Goal: Information Seeking & Learning: Learn about a topic

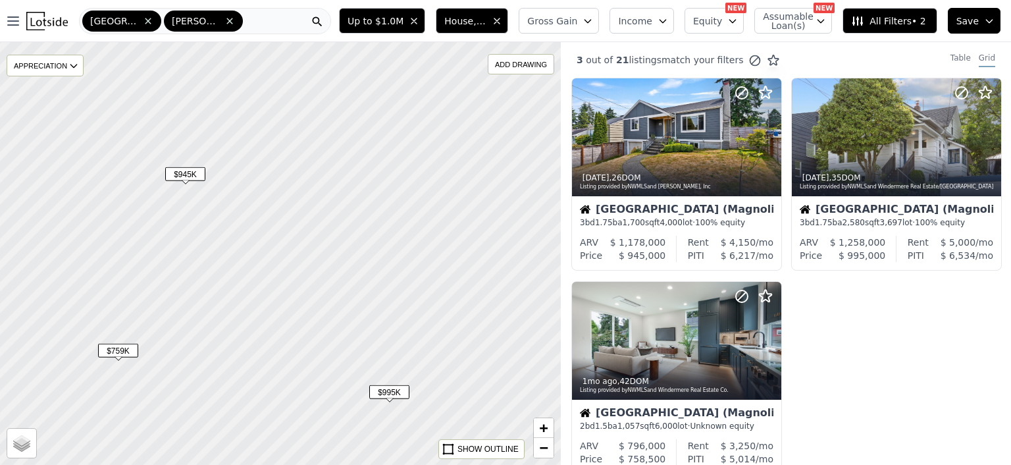
click at [182, 174] on span "$945K" at bounding box center [185, 174] width 40 height 14
drag, startPoint x: 258, startPoint y: 229, endPoint x: 171, endPoint y: 371, distance: 166.0
click at [171, 371] on div at bounding box center [280, 253] width 673 height 507
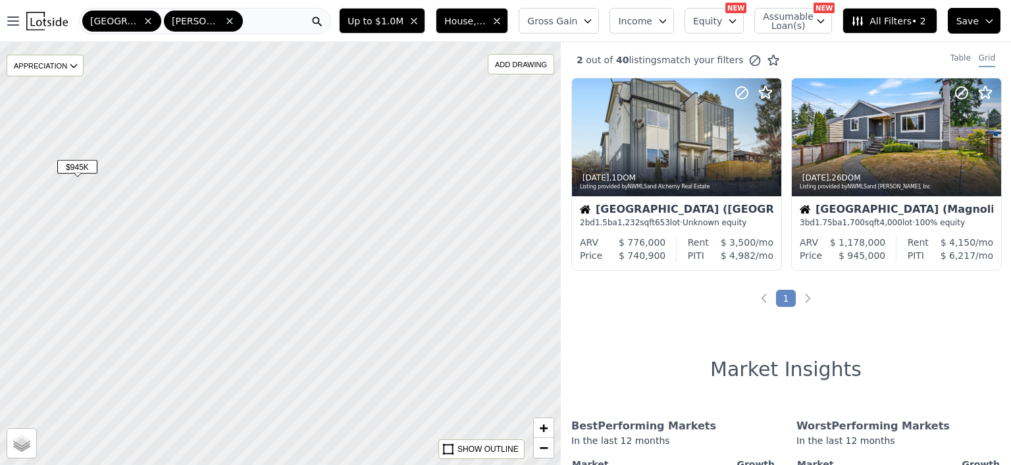
drag, startPoint x: 190, startPoint y: 329, endPoint x: 168, endPoint y: 180, distance: 150.2
click at [168, 180] on div at bounding box center [280, 253] width 673 height 507
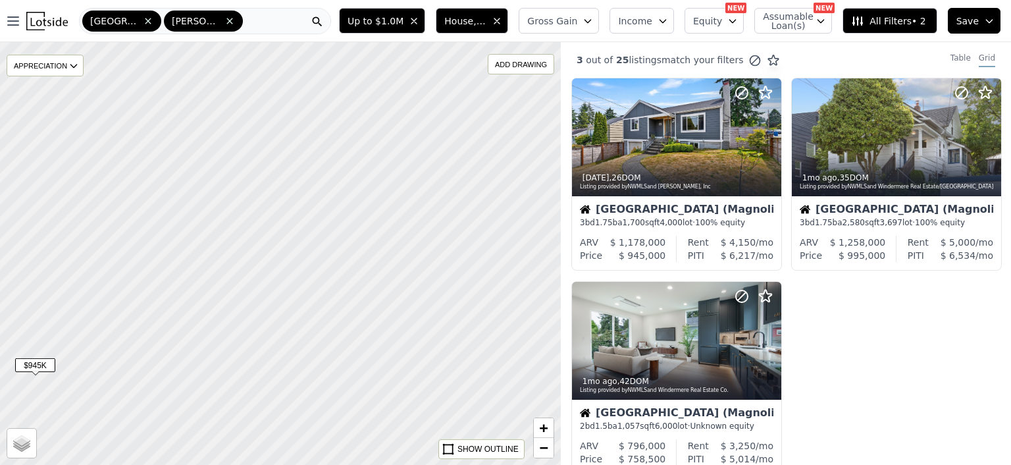
drag, startPoint x: 205, startPoint y: 193, endPoint x: 163, endPoint y: 391, distance: 202.5
click at [163, 391] on div at bounding box center [280, 253] width 673 height 507
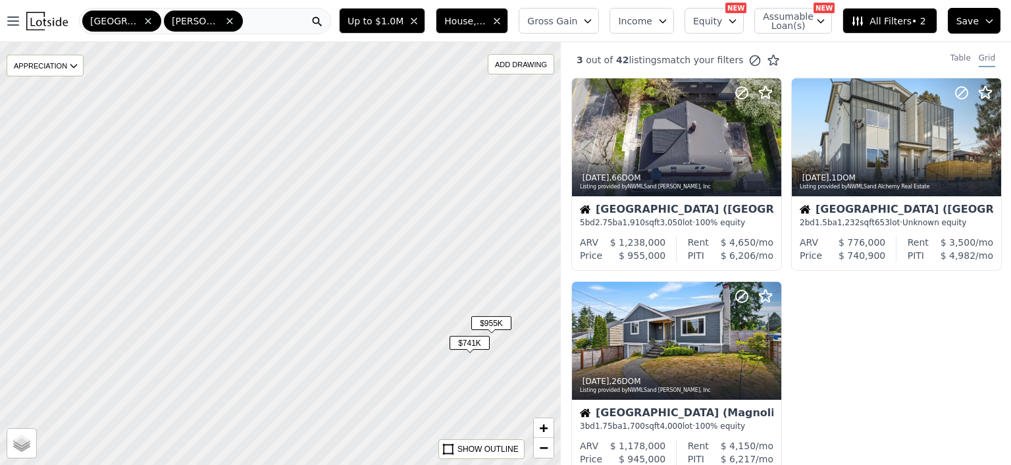
drag, startPoint x: 293, startPoint y: 140, endPoint x: 282, endPoint y: 344, distance: 205.0
click at [282, 344] on div at bounding box center [280, 253] width 673 height 507
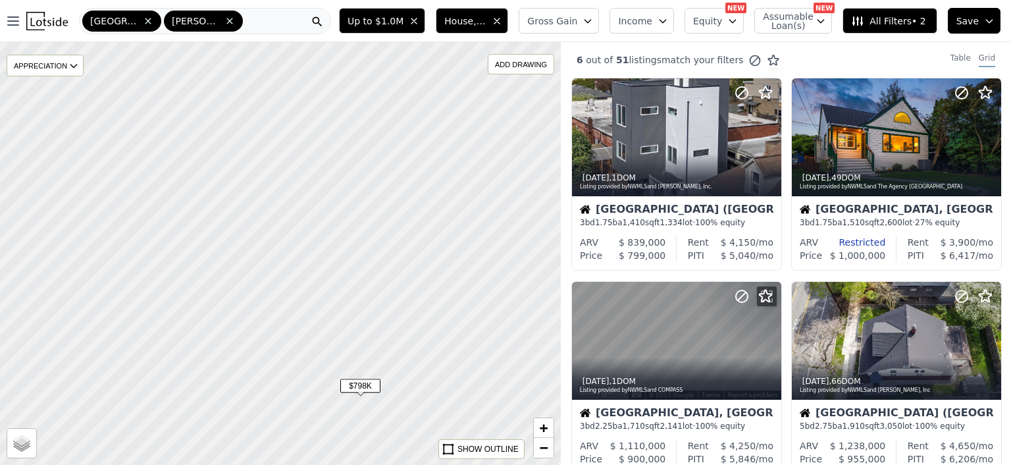
drag, startPoint x: 176, startPoint y: 159, endPoint x: 199, endPoint y: 467, distance: 308.1
click at [199, 464] on html "Open main menu Seattle [PERSON_NAME] ([GEOGRAPHIC_DATA]) Up to $1.0M House, Mul…" at bounding box center [505, 232] width 1011 height 465
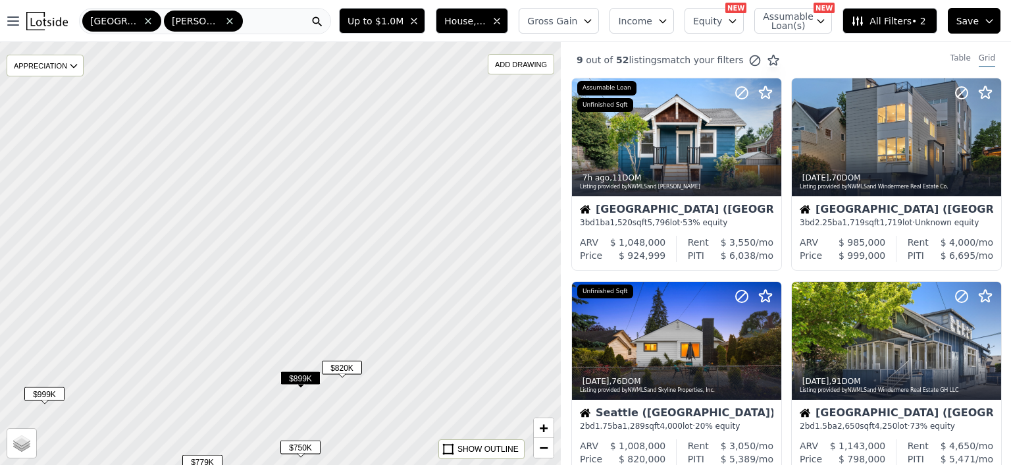
drag, startPoint x: 145, startPoint y: 220, endPoint x: 153, endPoint y: 403, distance: 183.1
click at [153, 403] on div at bounding box center [280, 253] width 673 height 507
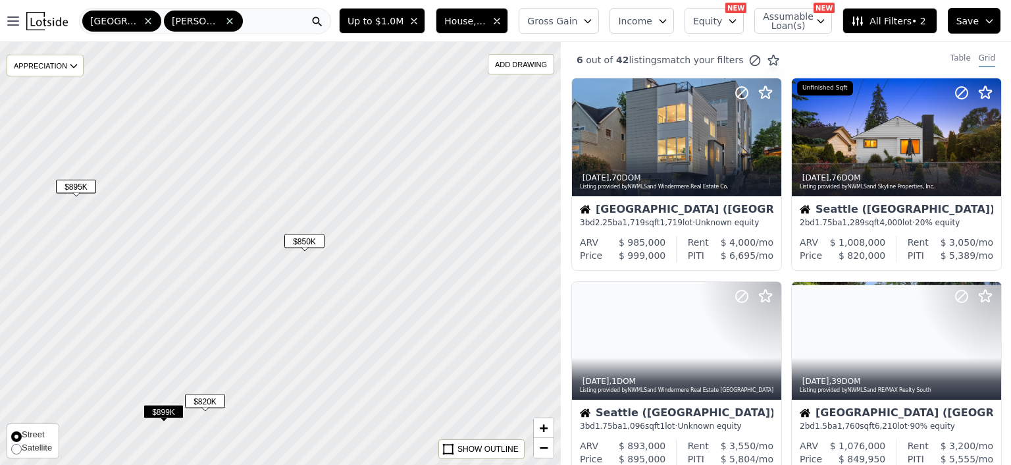
drag, startPoint x: 153, startPoint y: 403, endPoint x: 16, endPoint y: 436, distance: 140.9
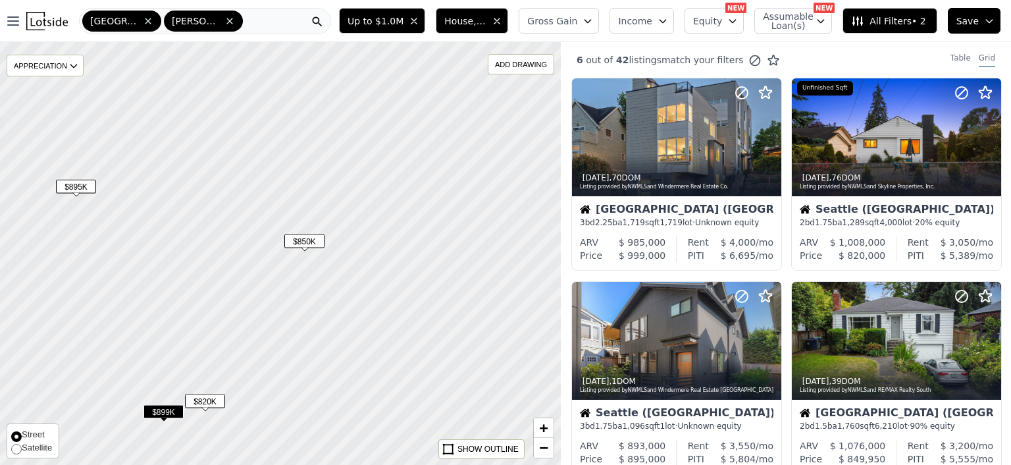
click at [16, 436] on div "$895K $999K $850K $750K $899K $820K APPRECIATION None 3M 1Y 3Y ADD DRAWING REMO…" at bounding box center [280, 253] width 561 height 422
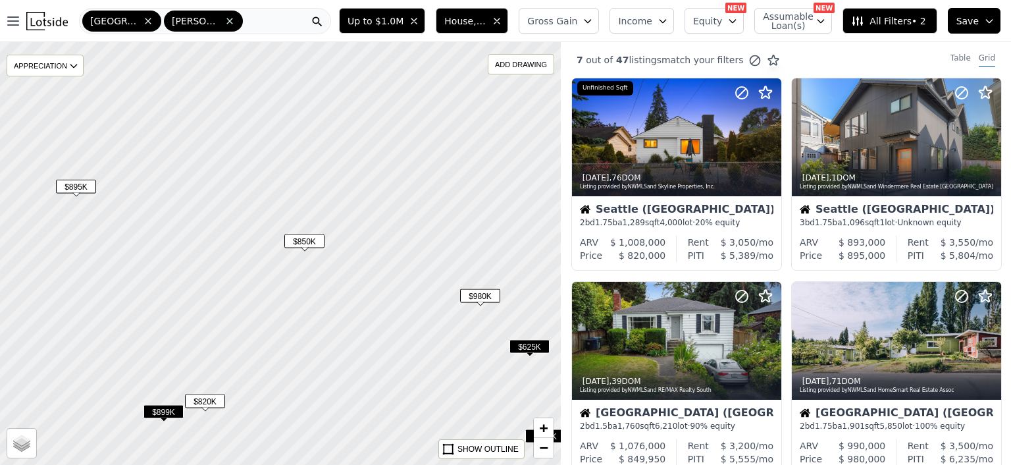
click at [74, 186] on span "$895K" at bounding box center [76, 187] width 40 height 14
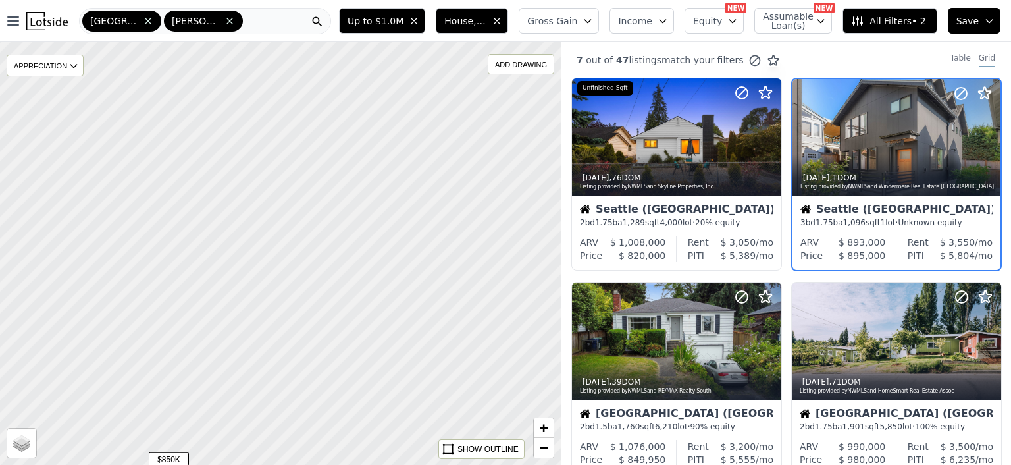
drag, startPoint x: 268, startPoint y: 147, endPoint x: 132, endPoint y: 365, distance: 256.6
click at [132, 365] on div at bounding box center [280, 253] width 673 height 507
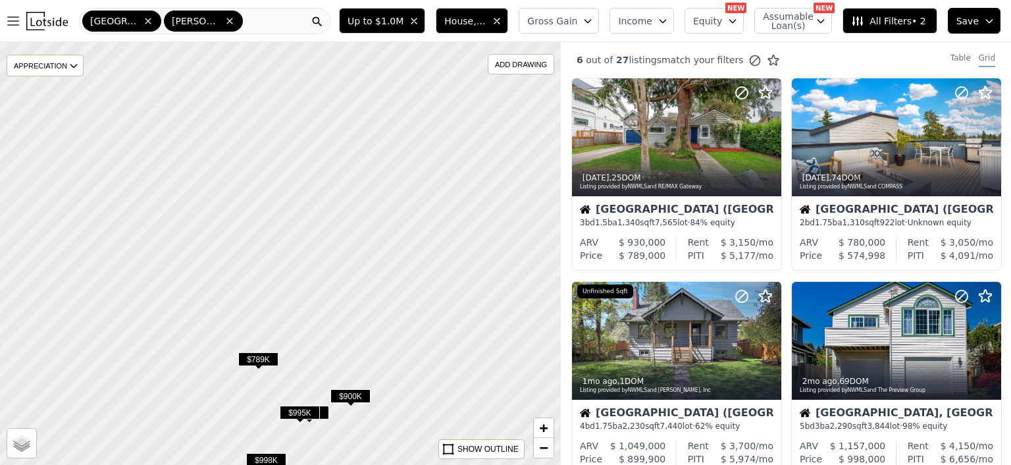
drag, startPoint x: 355, startPoint y: 199, endPoint x: 151, endPoint y: 336, distance: 245.3
click at [151, 336] on div at bounding box center [280, 253] width 673 height 507
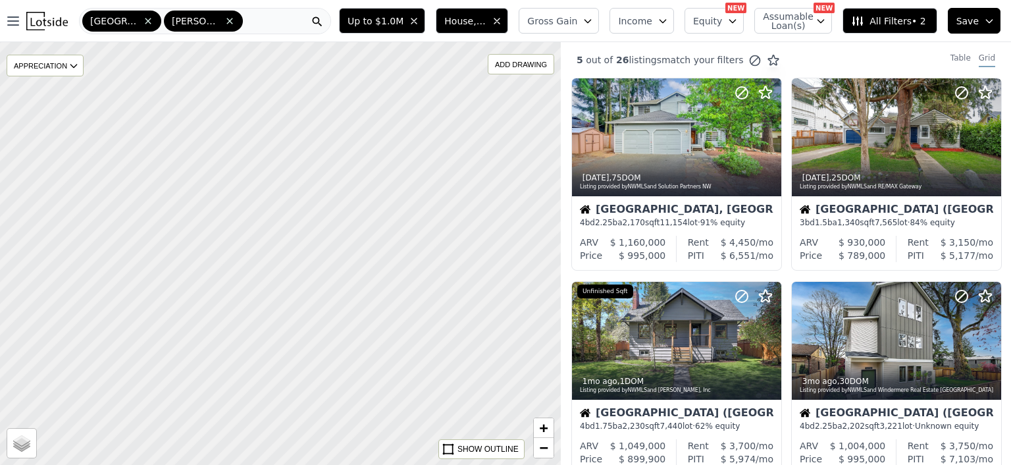
drag, startPoint x: 209, startPoint y: 202, endPoint x: 328, endPoint y: 488, distance: 310.1
click at [328, 464] on html "Open main menu Seattle [PERSON_NAME] ([GEOGRAPHIC_DATA]) Up to $1.0M House, Mul…" at bounding box center [505, 232] width 1011 height 465
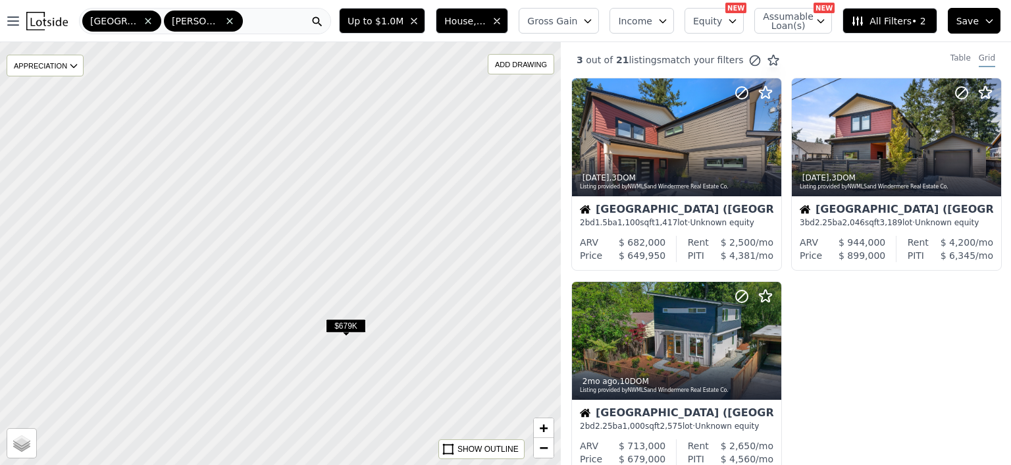
drag, startPoint x: 340, startPoint y: 155, endPoint x: 311, endPoint y: 372, distance: 218.4
click at [311, 372] on div at bounding box center [280, 253] width 673 height 507
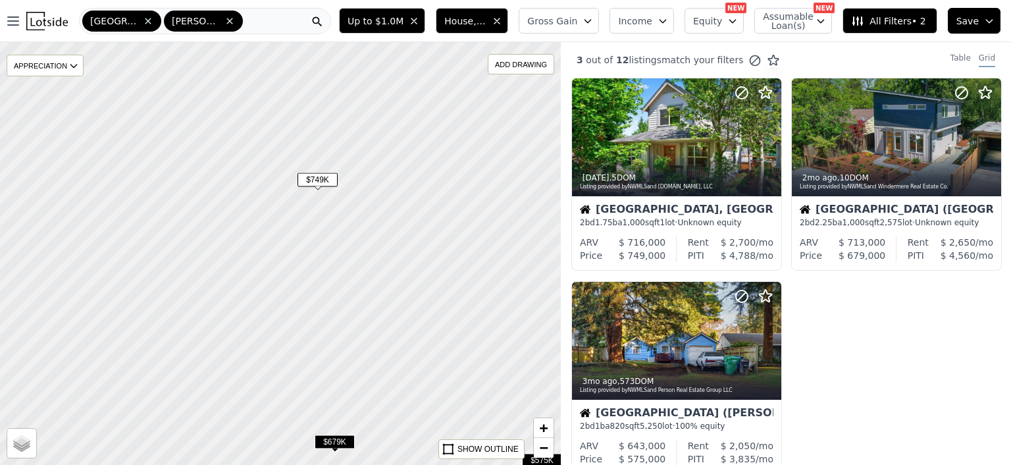
drag, startPoint x: 356, startPoint y: 193, endPoint x: 345, endPoint y: 307, distance: 115.1
click at [345, 307] on div at bounding box center [280, 253] width 673 height 507
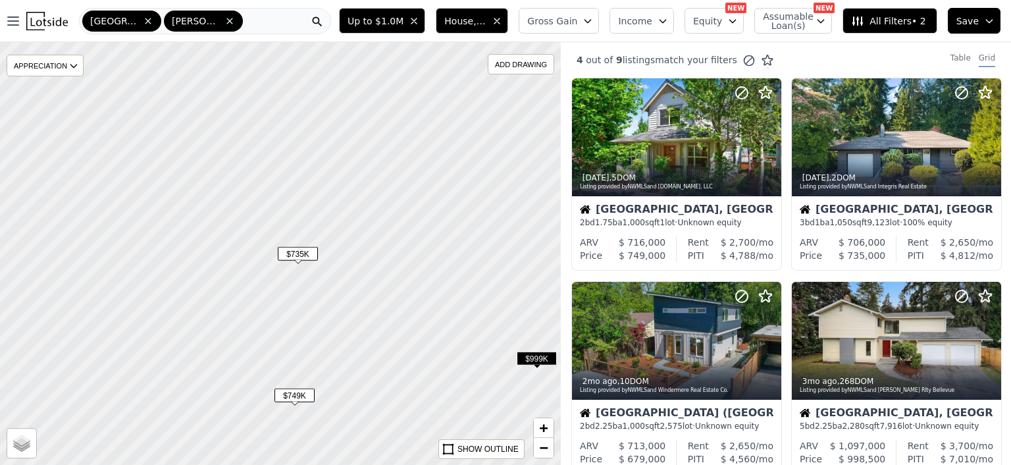
drag, startPoint x: 207, startPoint y: 105, endPoint x: 184, endPoint y: 328, distance: 224.3
click at [184, 328] on div at bounding box center [280, 264] width 673 height 507
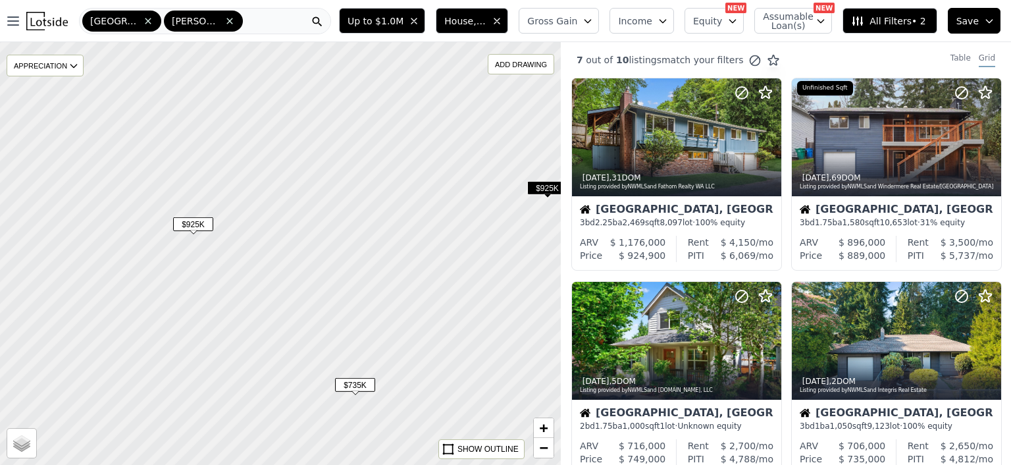
drag, startPoint x: 261, startPoint y: 168, endPoint x: 319, endPoint y: 290, distance: 134.5
click at [319, 290] on div at bounding box center [280, 253] width 673 height 507
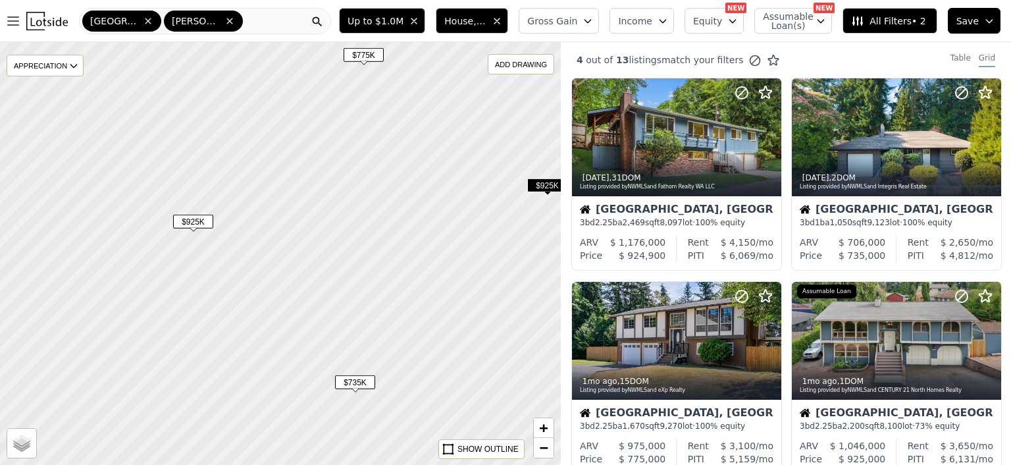
click at [195, 218] on span "$925K" at bounding box center [193, 222] width 40 height 14
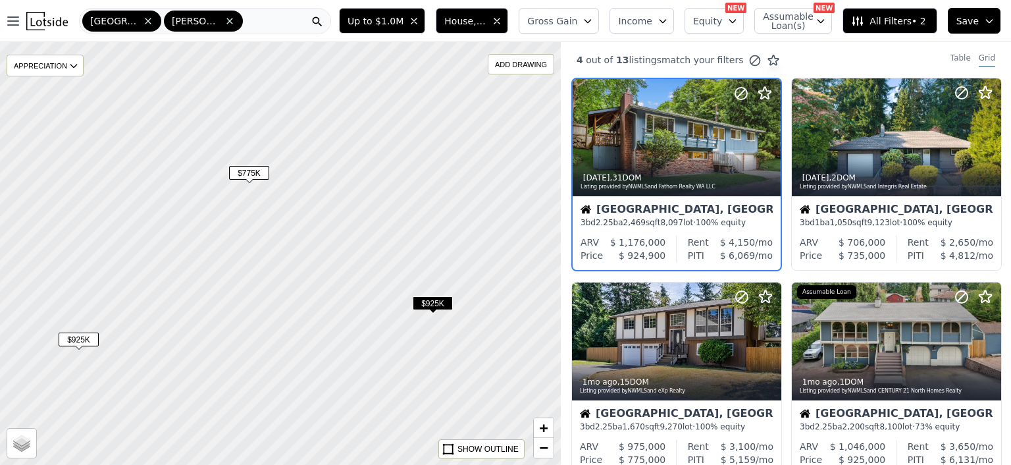
drag, startPoint x: 322, startPoint y: 99, endPoint x: 205, endPoint y: 220, distance: 168.0
click at [205, 220] on div at bounding box center [279, 254] width 673 height 507
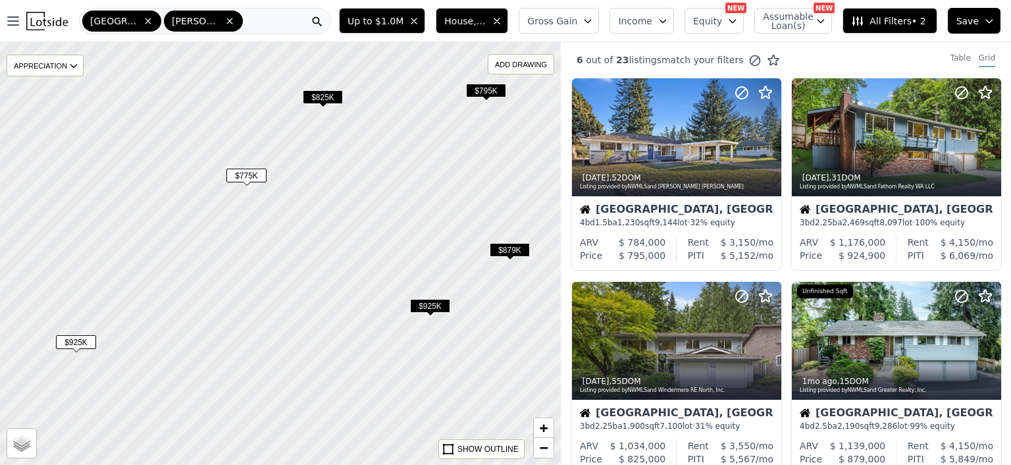
click at [247, 173] on span "$775K" at bounding box center [246, 175] width 40 height 14
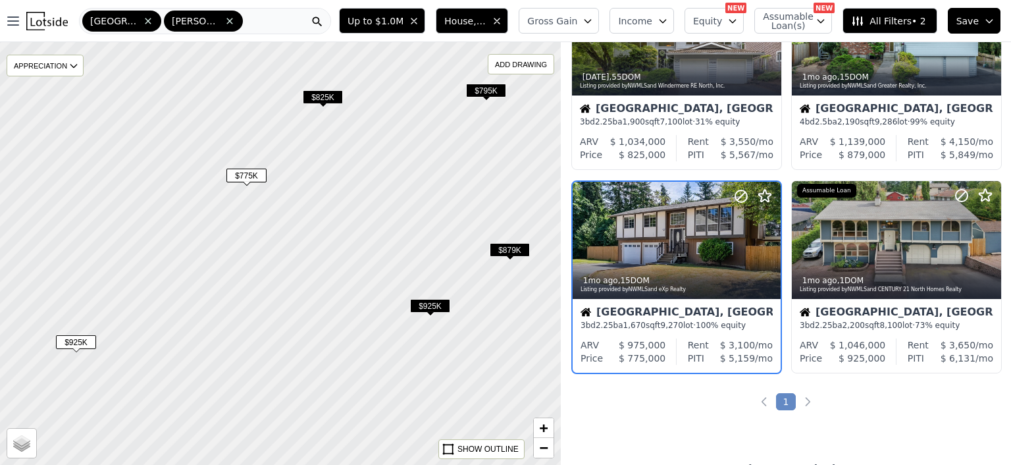
scroll to position [306, 0]
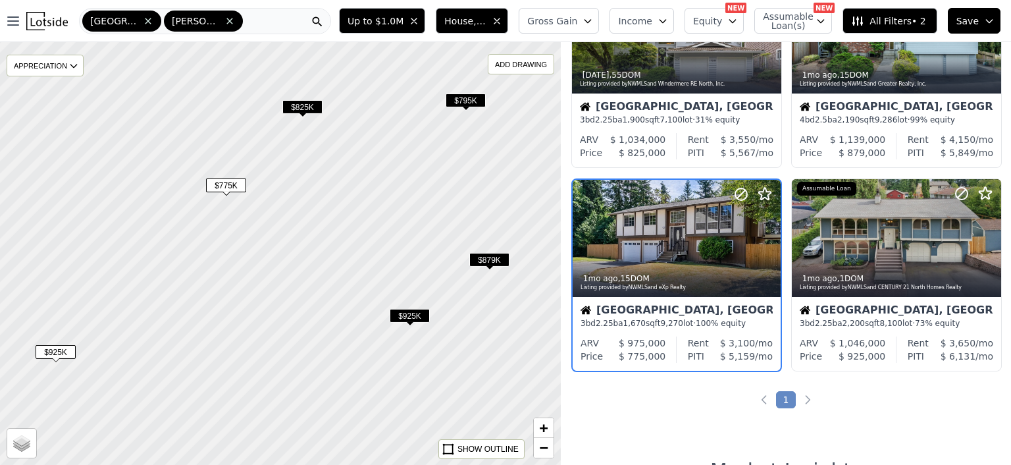
drag, startPoint x: 344, startPoint y: 166, endPoint x: 324, endPoint y: 175, distance: 22.4
click at [324, 175] on div at bounding box center [280, 253] width 673 height 507
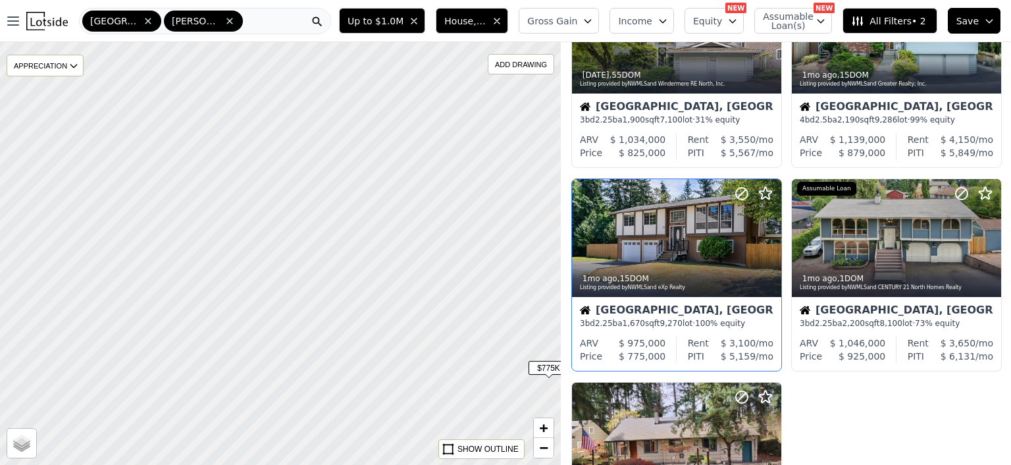
drag, startPoint x: 246, startPoint y: 143, endPoint x: 583, endPoint y: 328, distance: 384.0
click at [583, 328] on div "$925K $795K $930K $925K $879K $775K $825K APPRECIATION None 3M 1Y 3Y ADD DRAWIN…" at bounding box center [505, 274] width 1011 height 465
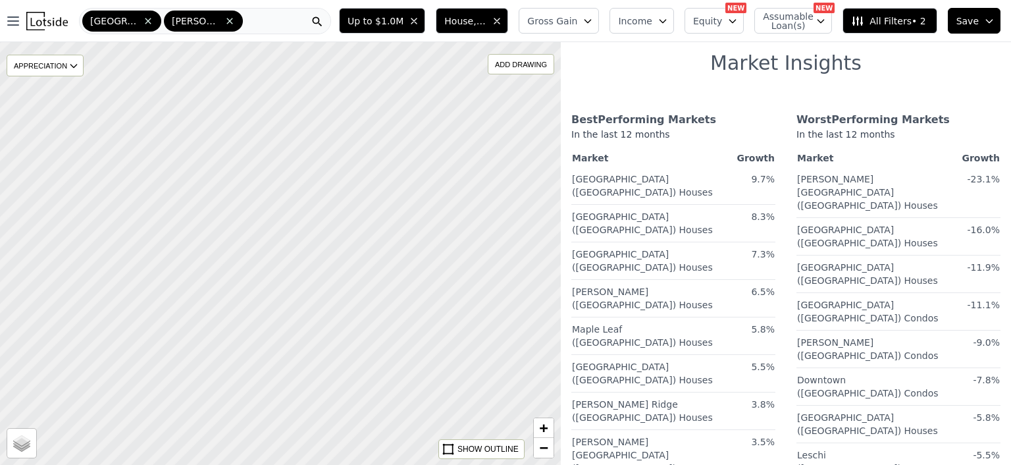
drag, startPoint x: 413, startPoint y: 236, endPoint x: 469, endPoint y: 336, distance: 115.2
click at [469, 336] on div at bounding box center [280, 253] width 673 height 507
drag, startPoint x: 411, startPoint y: 302, endPoint x: 413, endPoint y: 180, distance: 122.4
click at [413, 180] on div at bounding box center [280, 253] width 673 height 507
